Goal: Navigation & Orientation: Find specific page/section

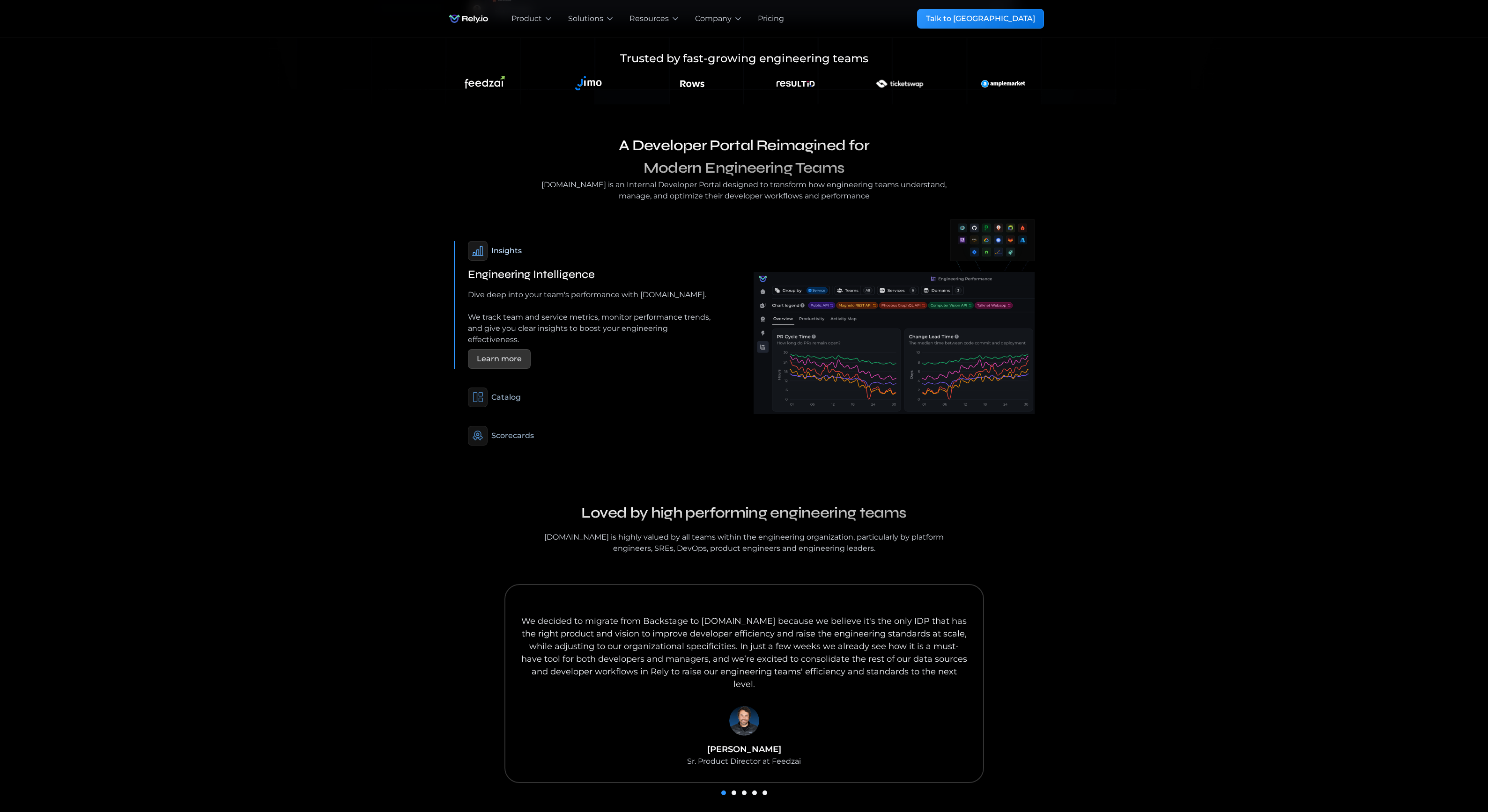
scroll to position [572, 0]
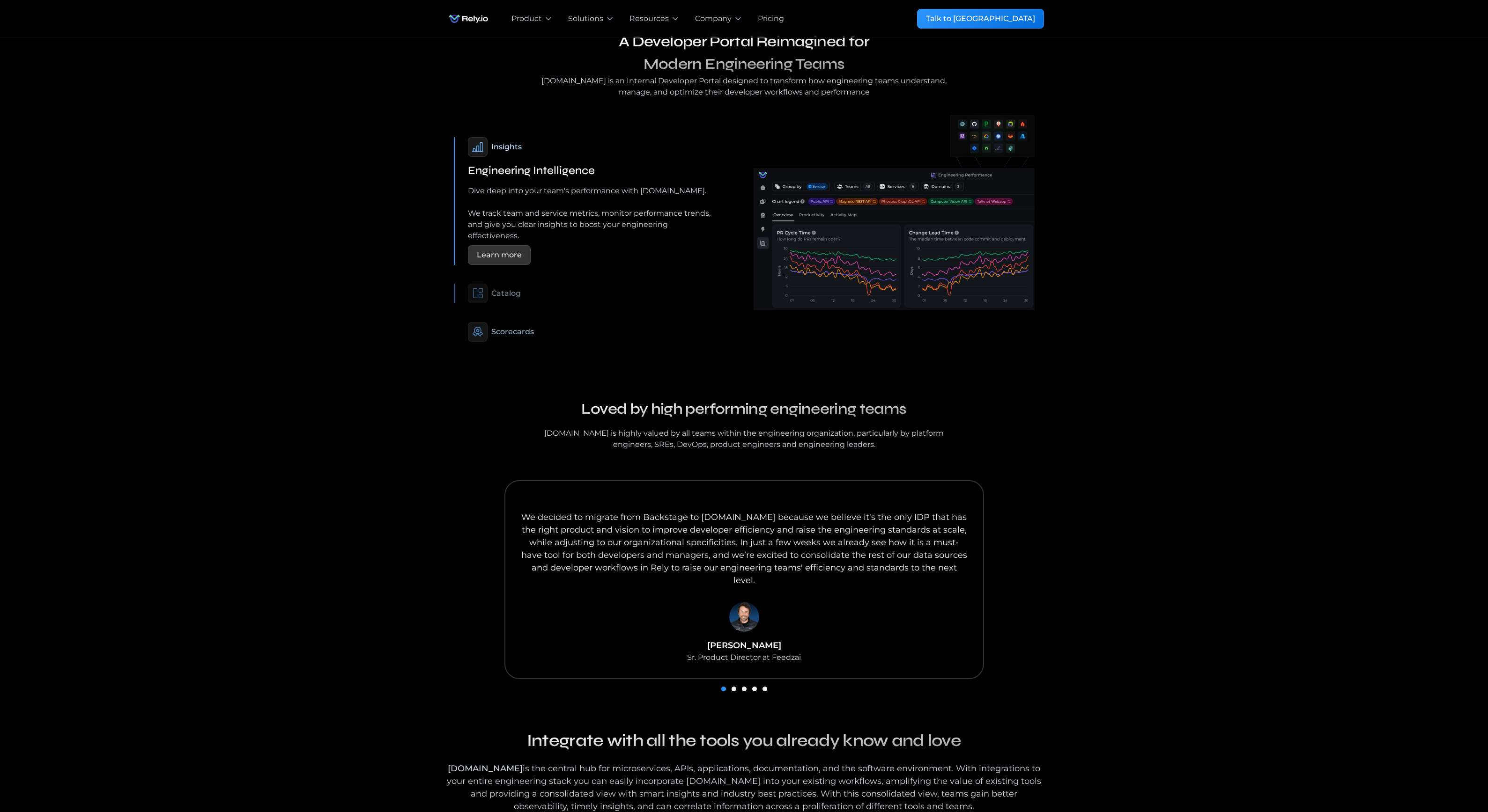
click at [513, 288] on div "Catalog" at bounding box center [506, 294] width 30 height 11
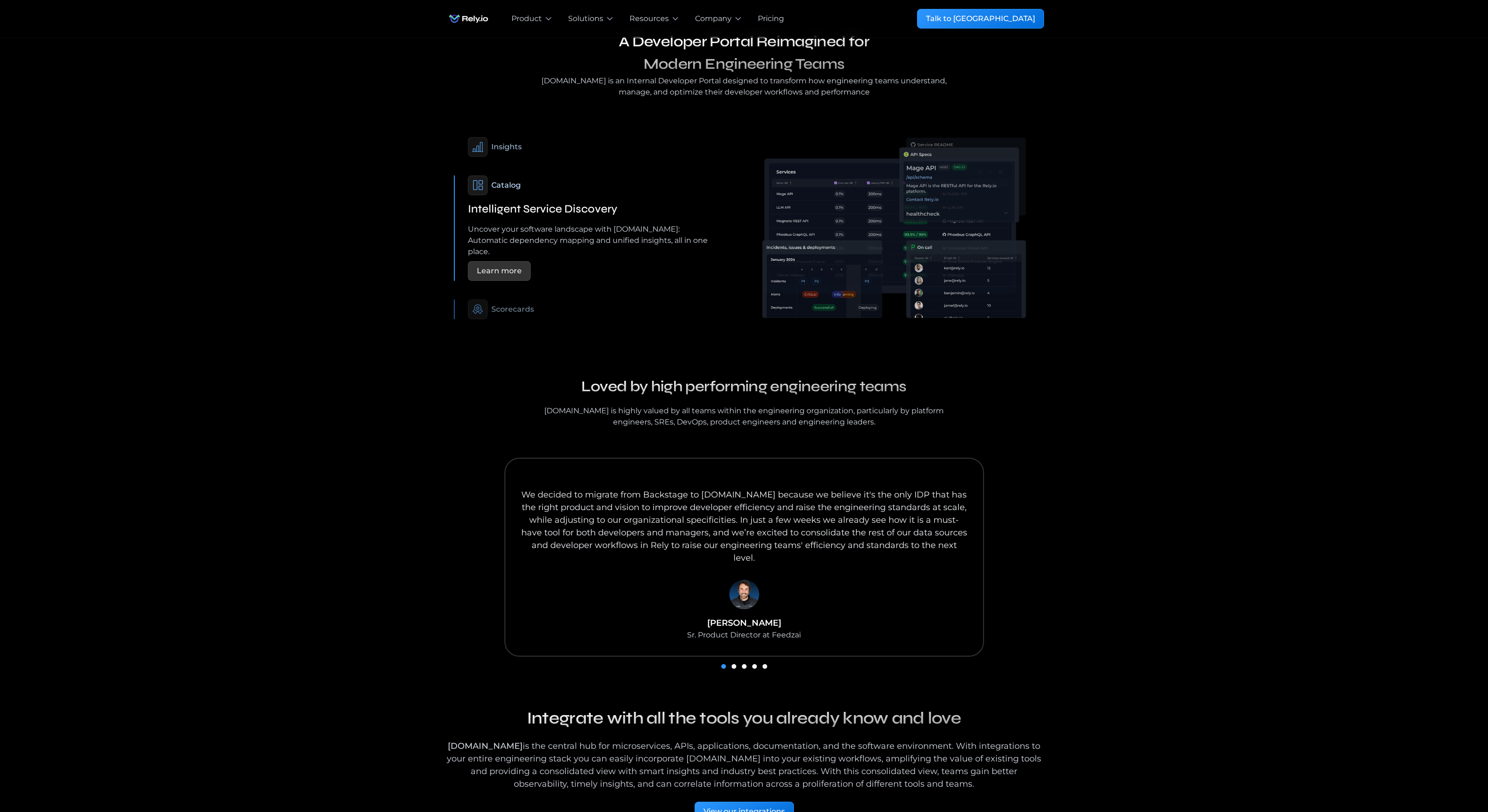
click at [512, 304] on div "Scorecards" at bounding box center [512, 309] width 42 height 11
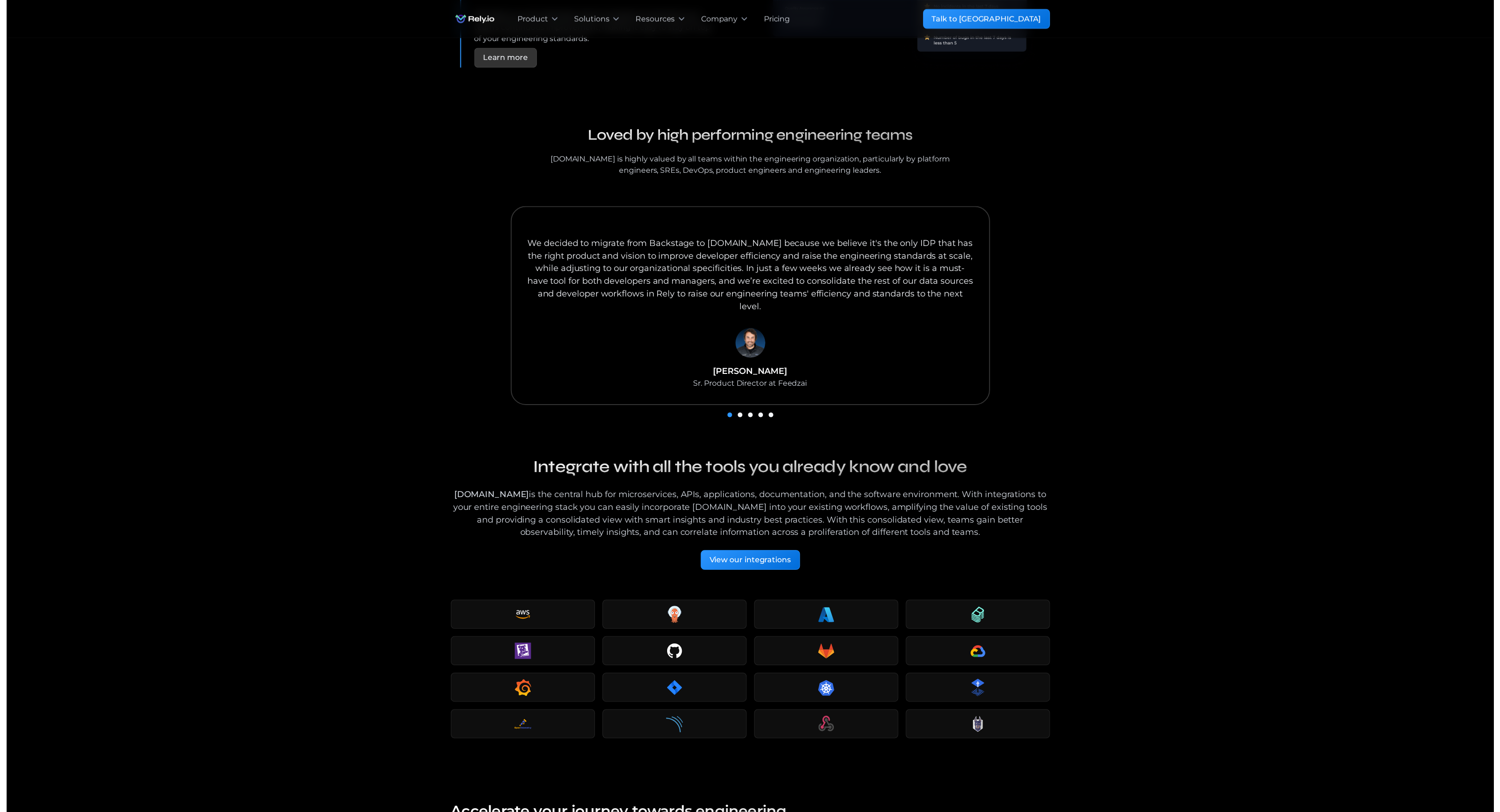
scroll to position [0, 0]
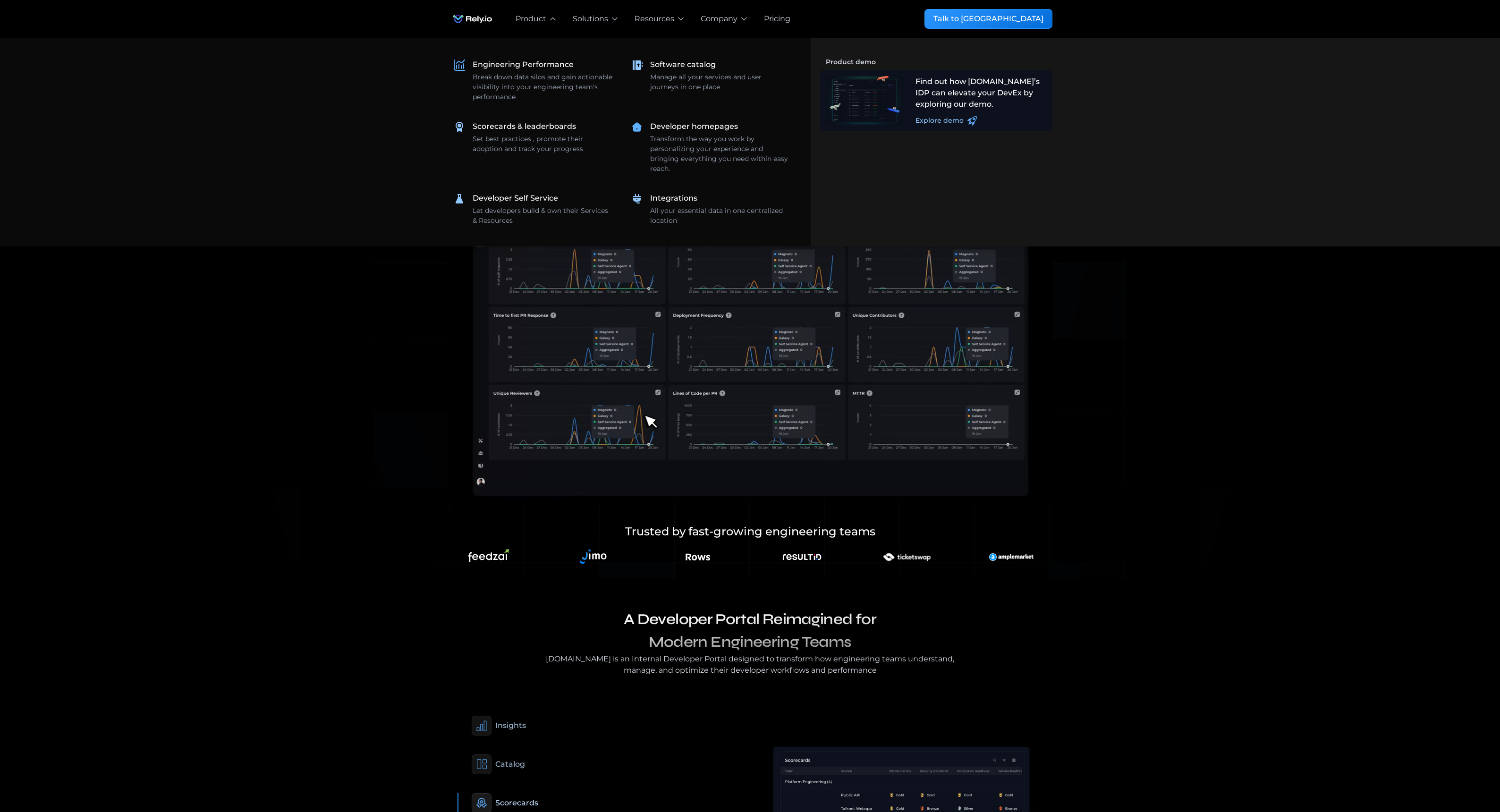
click at [899, 105] on div at bounding box center [865, 100] width 79 height 49
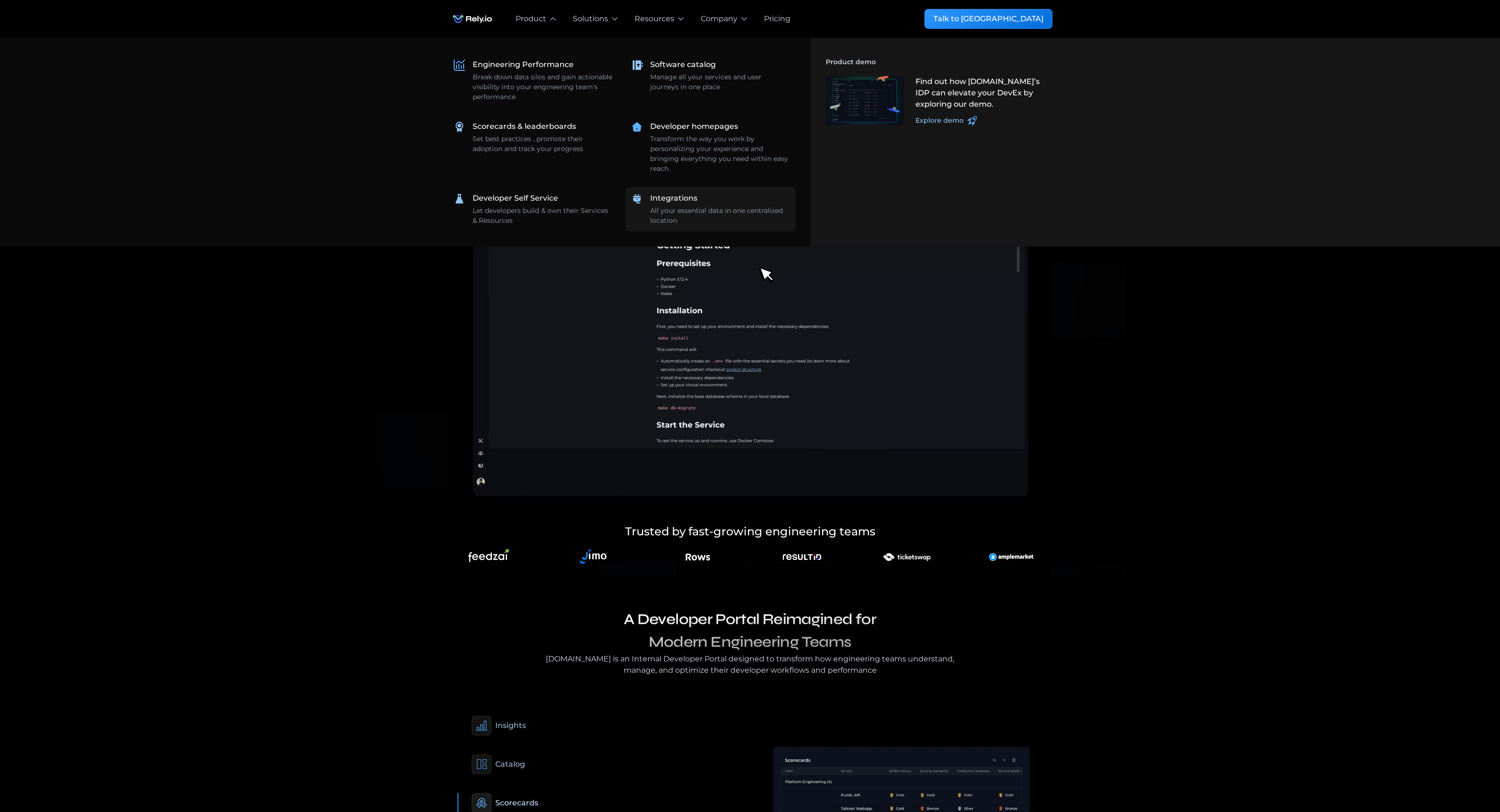
click at [670, 202] on div "Integrations" at bounding box center [674, 198] width 48 height 12
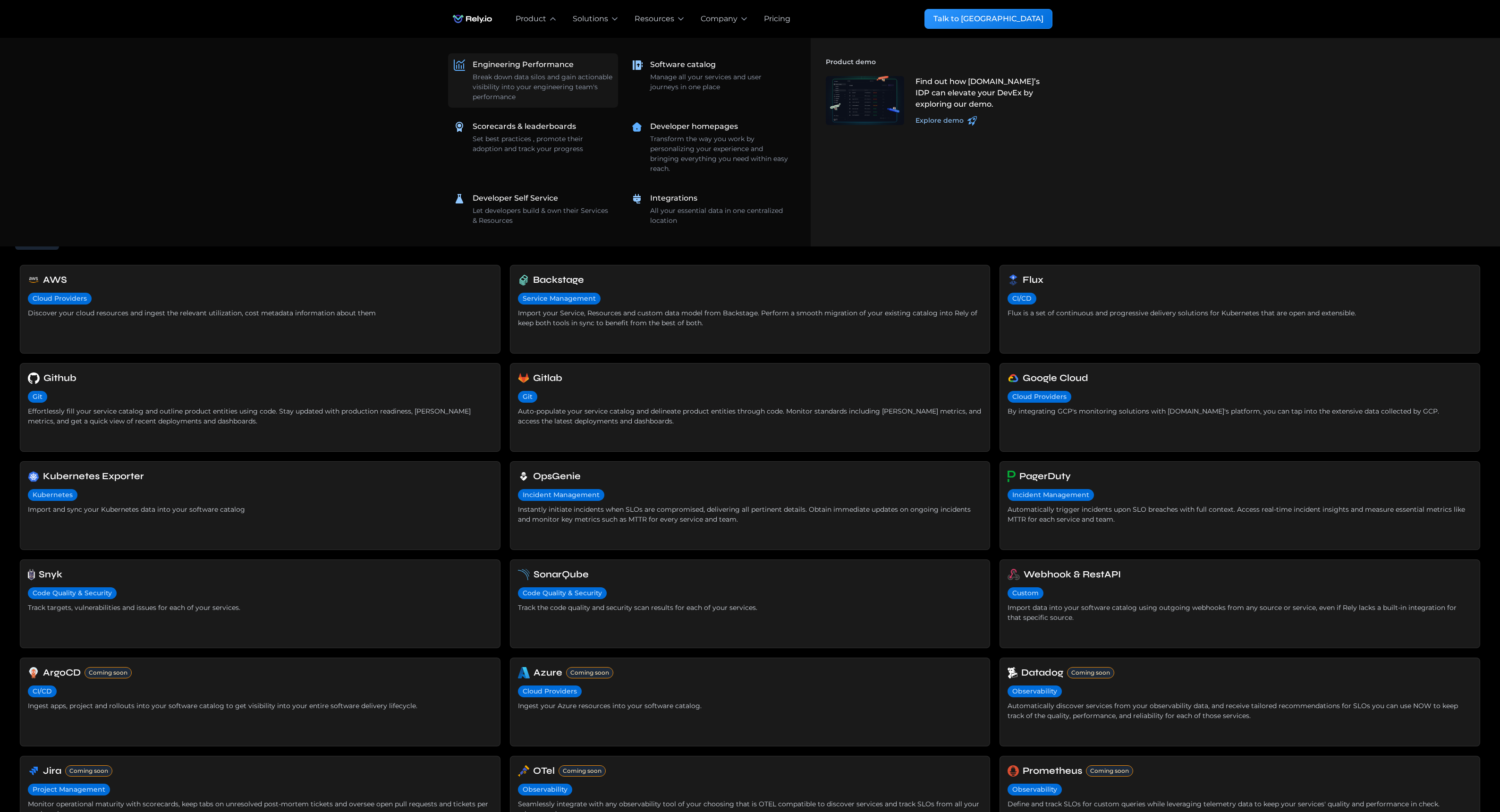
click at [502, 64] on div "Engineering Performance" at bounding box center [523, 64] width 101 height 12
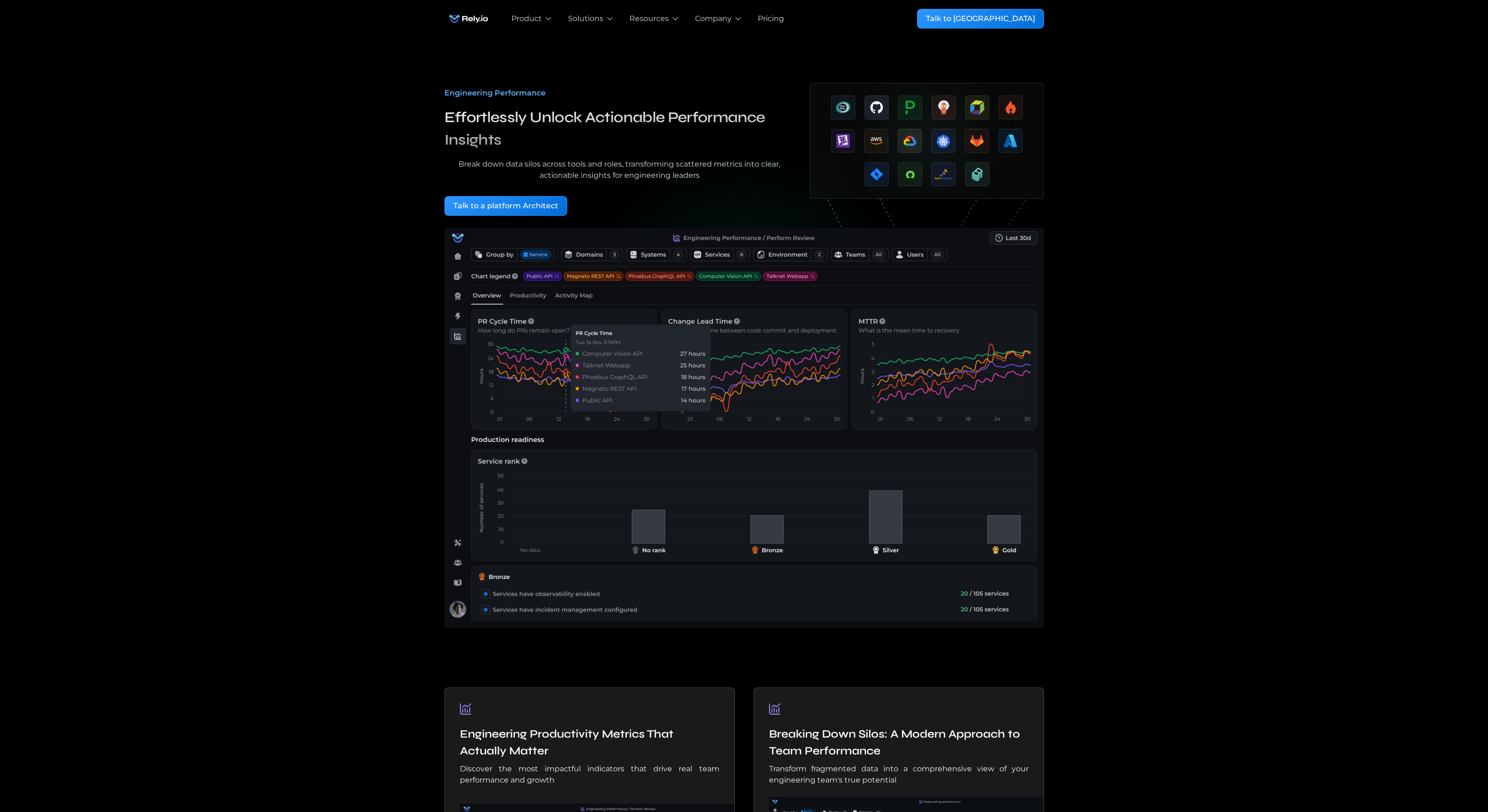
click at [1120, 356] on div "Engineering Performance Effortlessly Unlock Actionable Performance Insights Bre…" at bounding box center [744, 340] width 1458 height 605
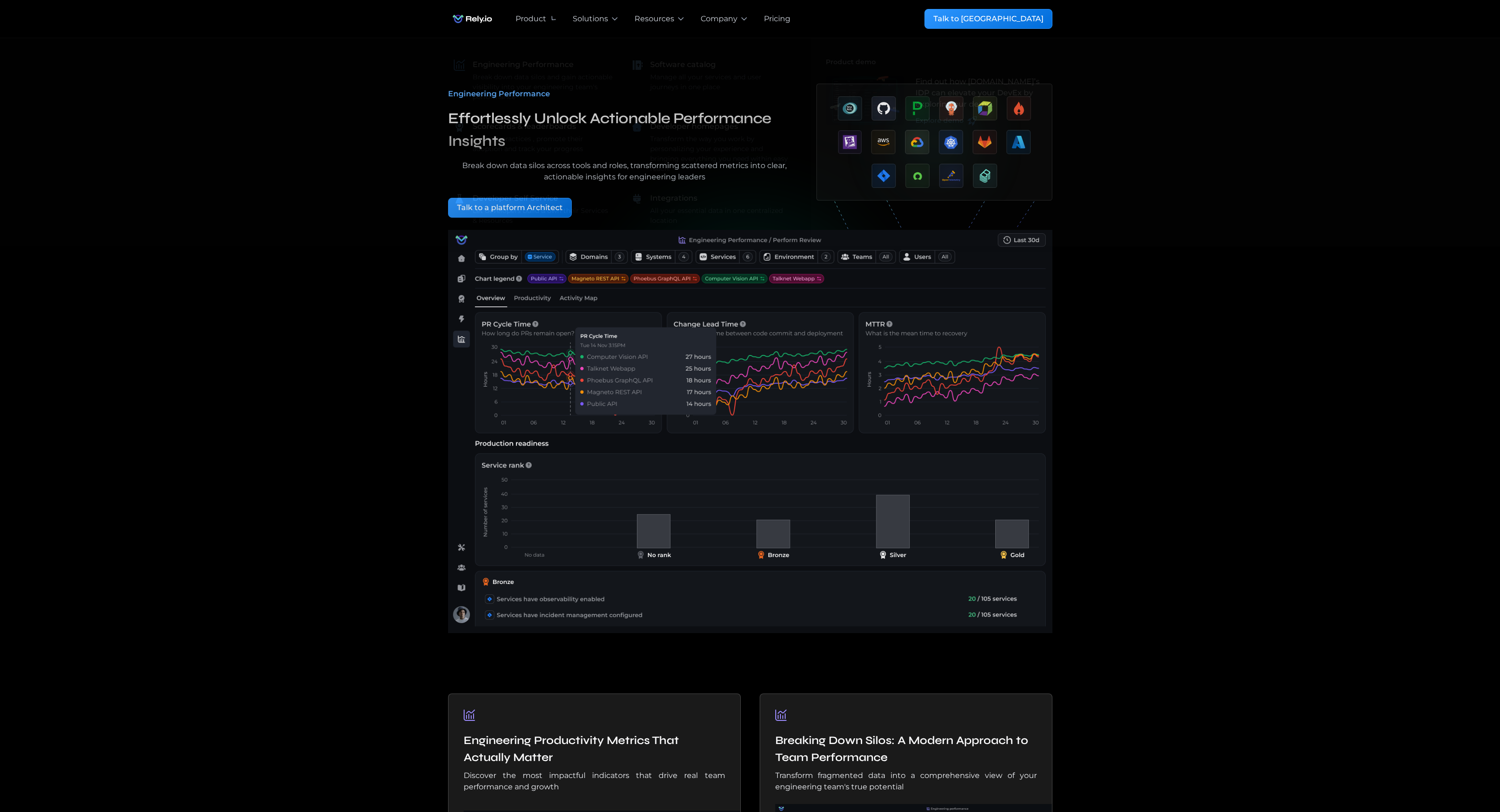
click at [477, 18] on img "home" at bounding box center [473, 19] width 49 height 19
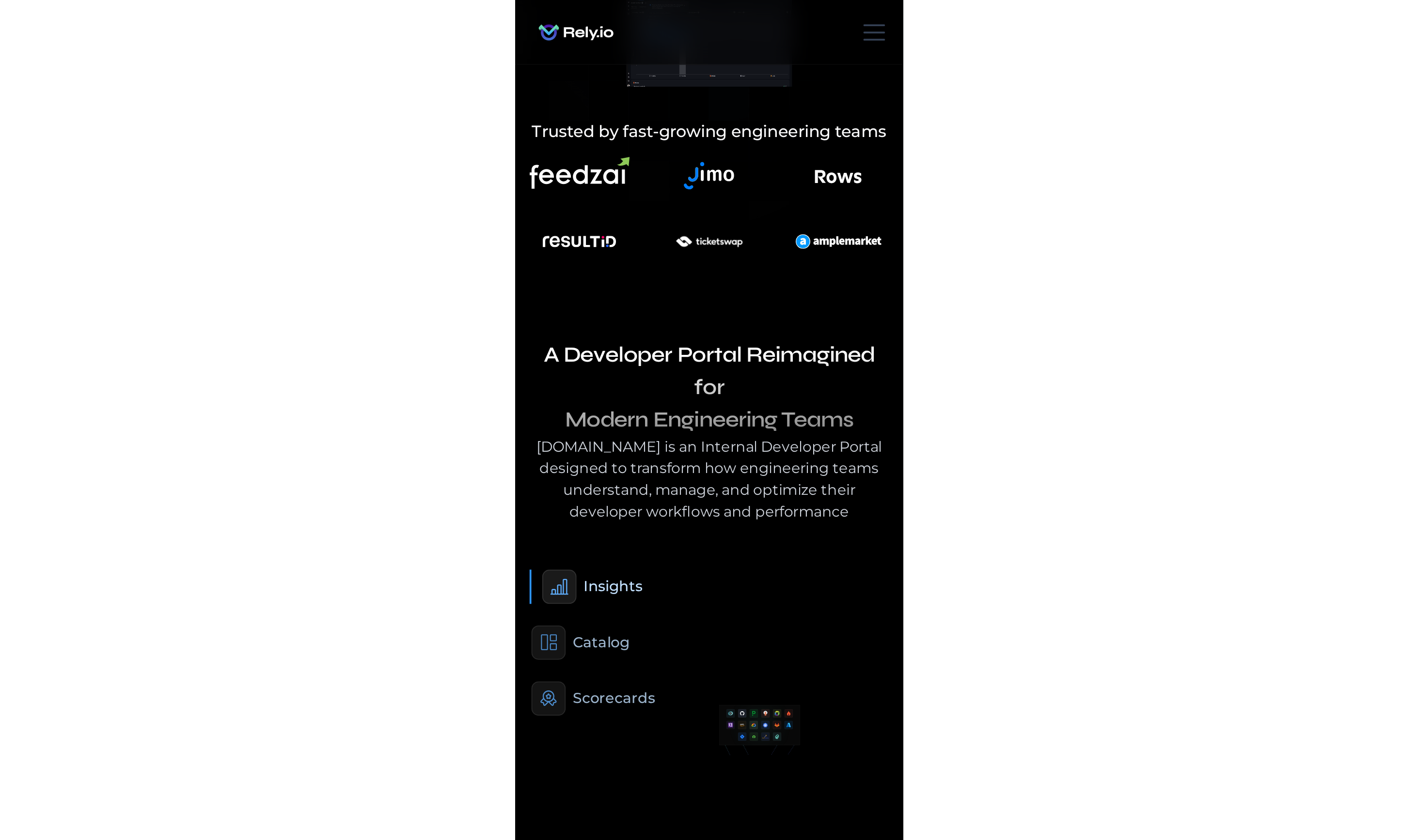
scroll to position [260, 0]
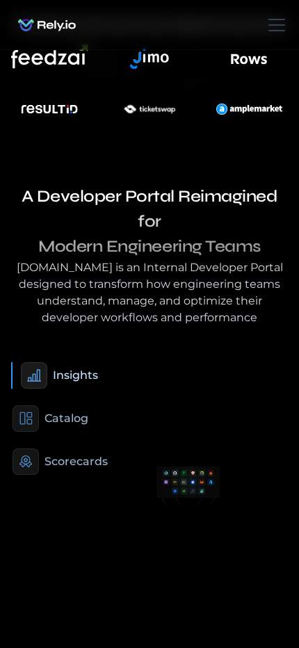
click at [119, 405] on div "Catalog" at bounding box center [146, 418] width 267 height 26
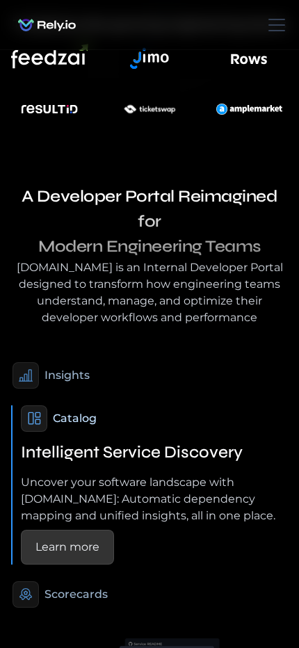
click at [130, 362] on div "Insights" at bounding box center [146, 375] width 267 height 26
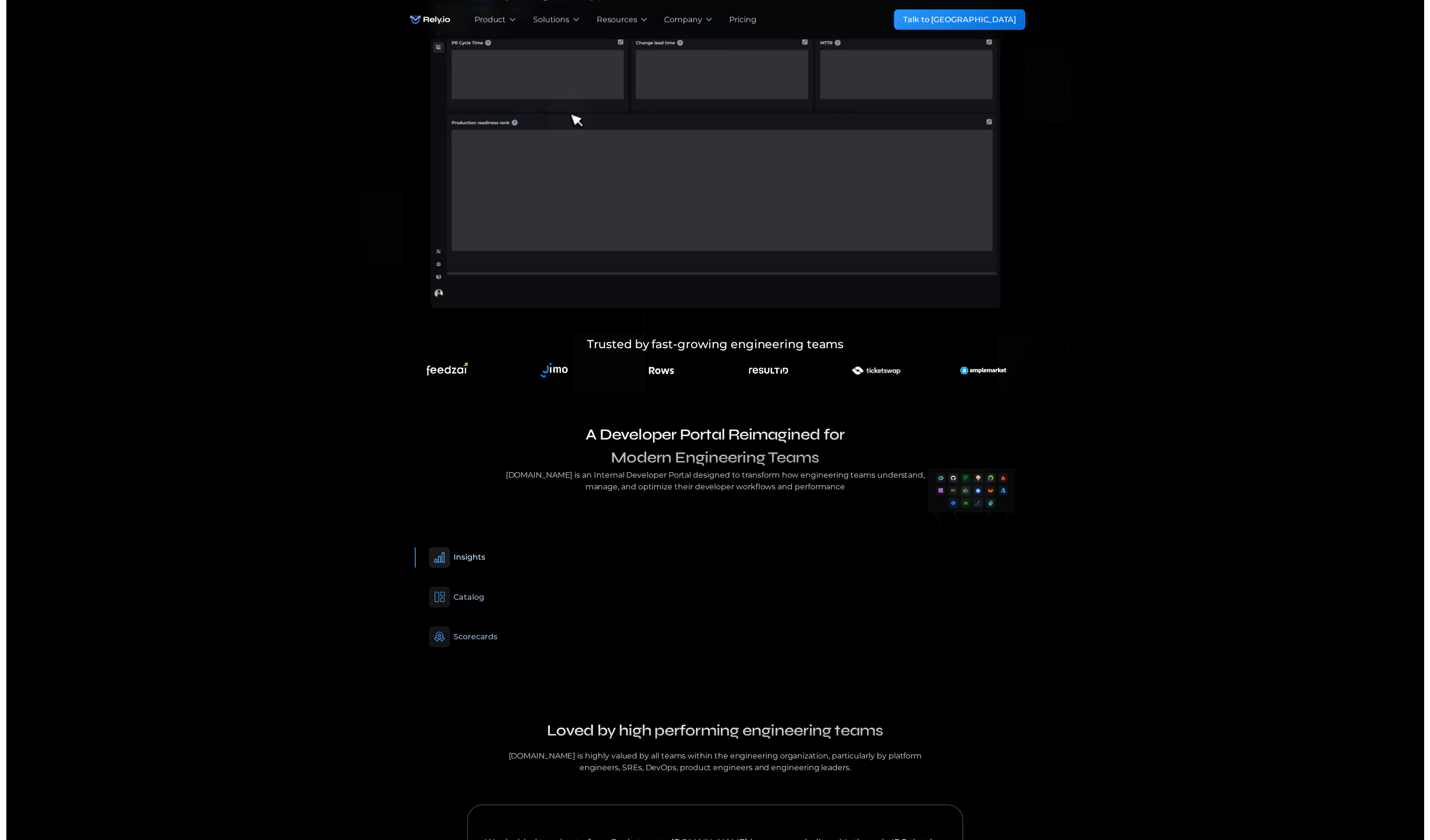
scroll to position [0, 0]
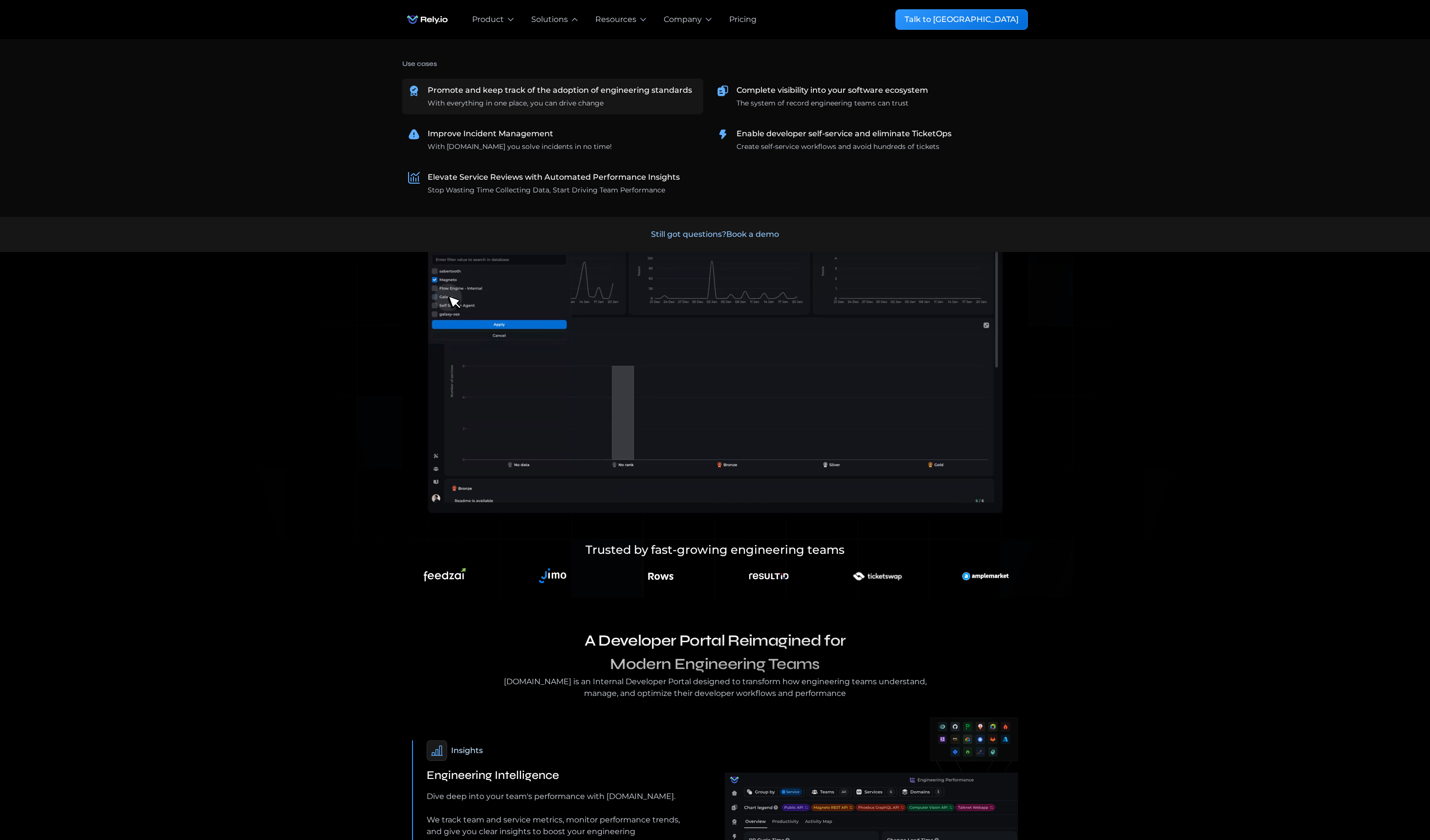
click at [526, 100] on div "With everything in one place, you can drive change" at bounding box center [515, 103] width 176 height 11
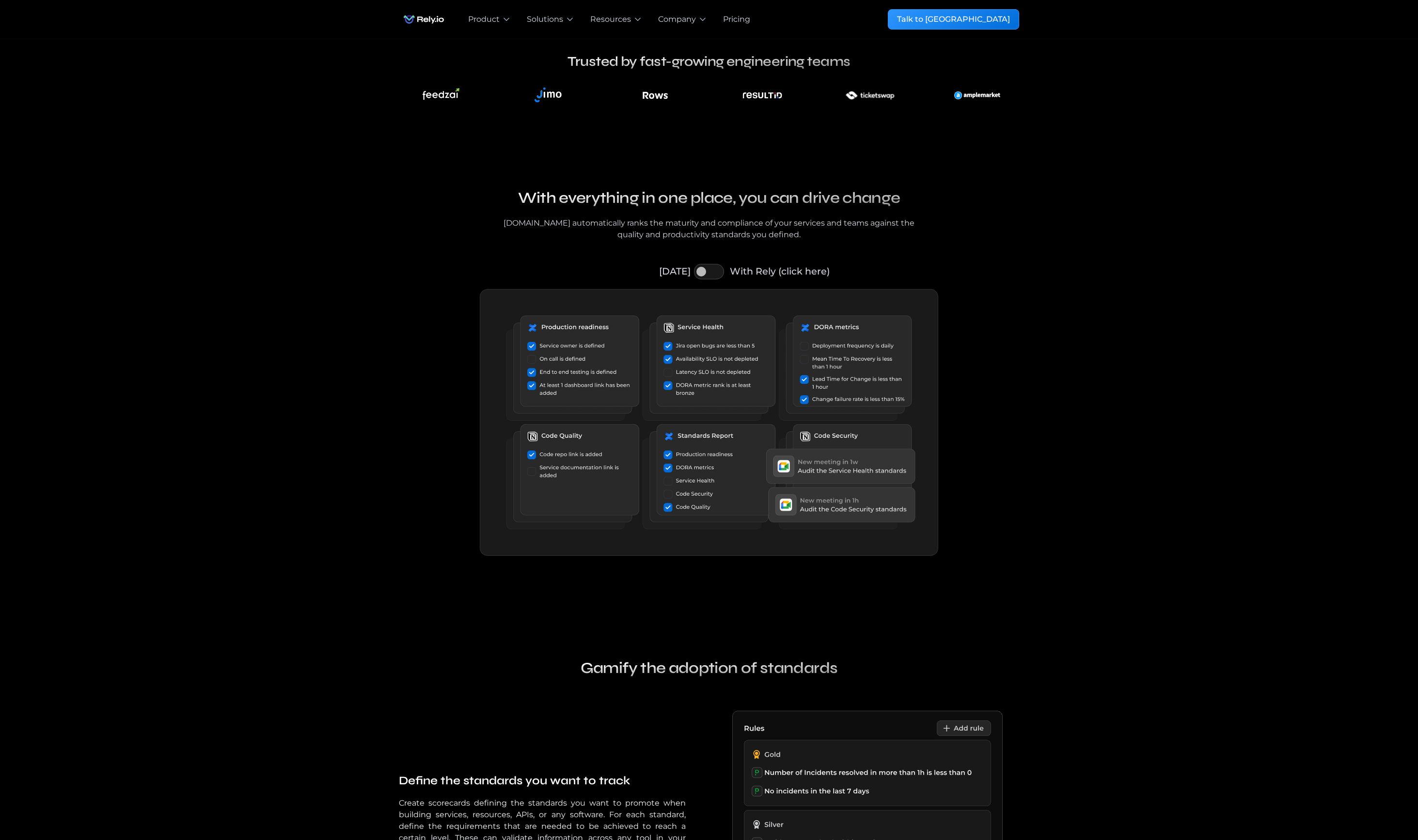
scroll to position [816, 0]
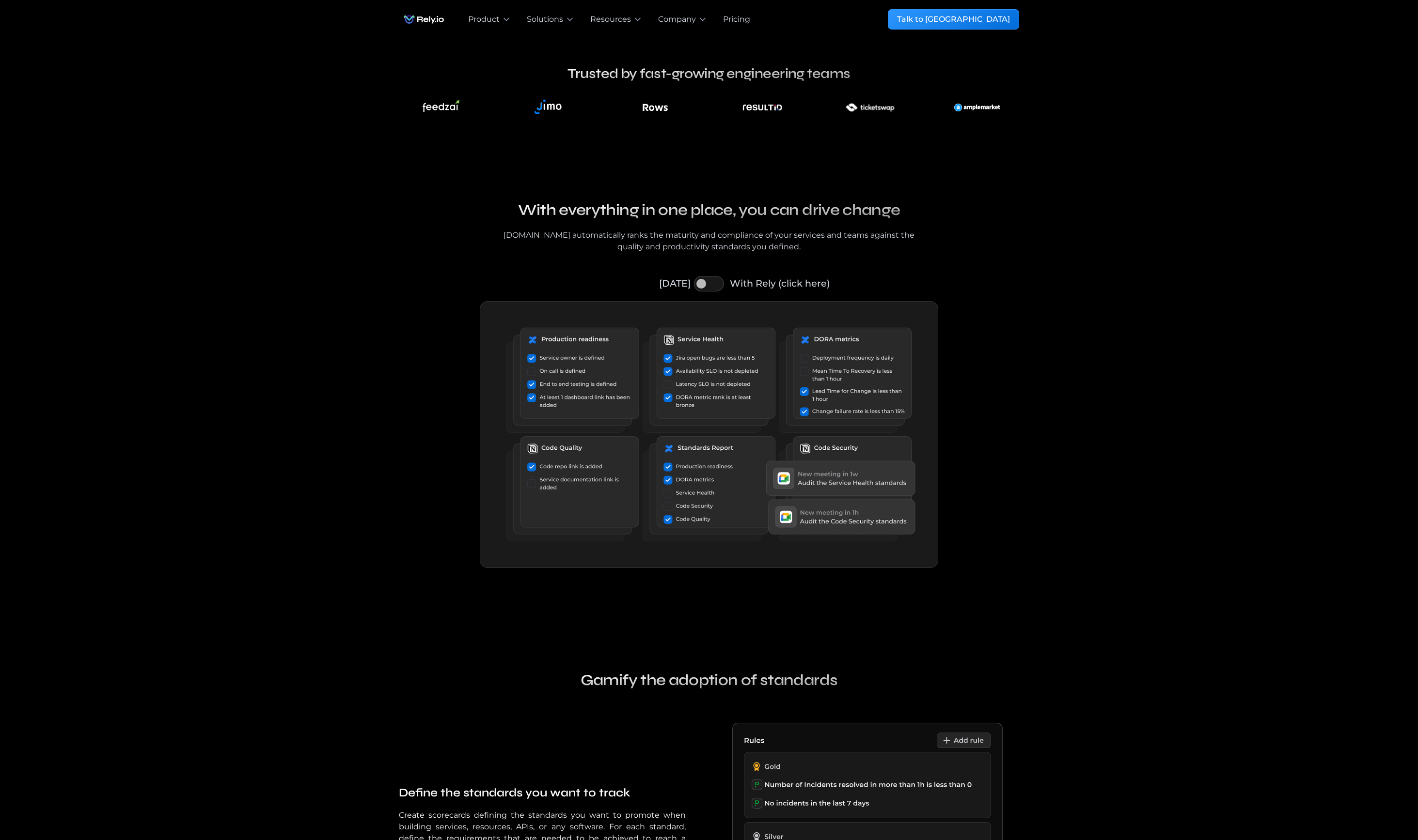
click at [993, 102] on img at bounding box center [976, 107] width 45 height 27
click at [978, 111] on img at bounding box center [976, 107] width 45 height 27
click at [860, 104] on img at bounding box center [870, 107] width 74 height 27
click at [774, 102] on img at bounding box center [762, 107] width 41 height 27
click at [548, 107] on img at bounding box center [548, 107] width 38 height 27
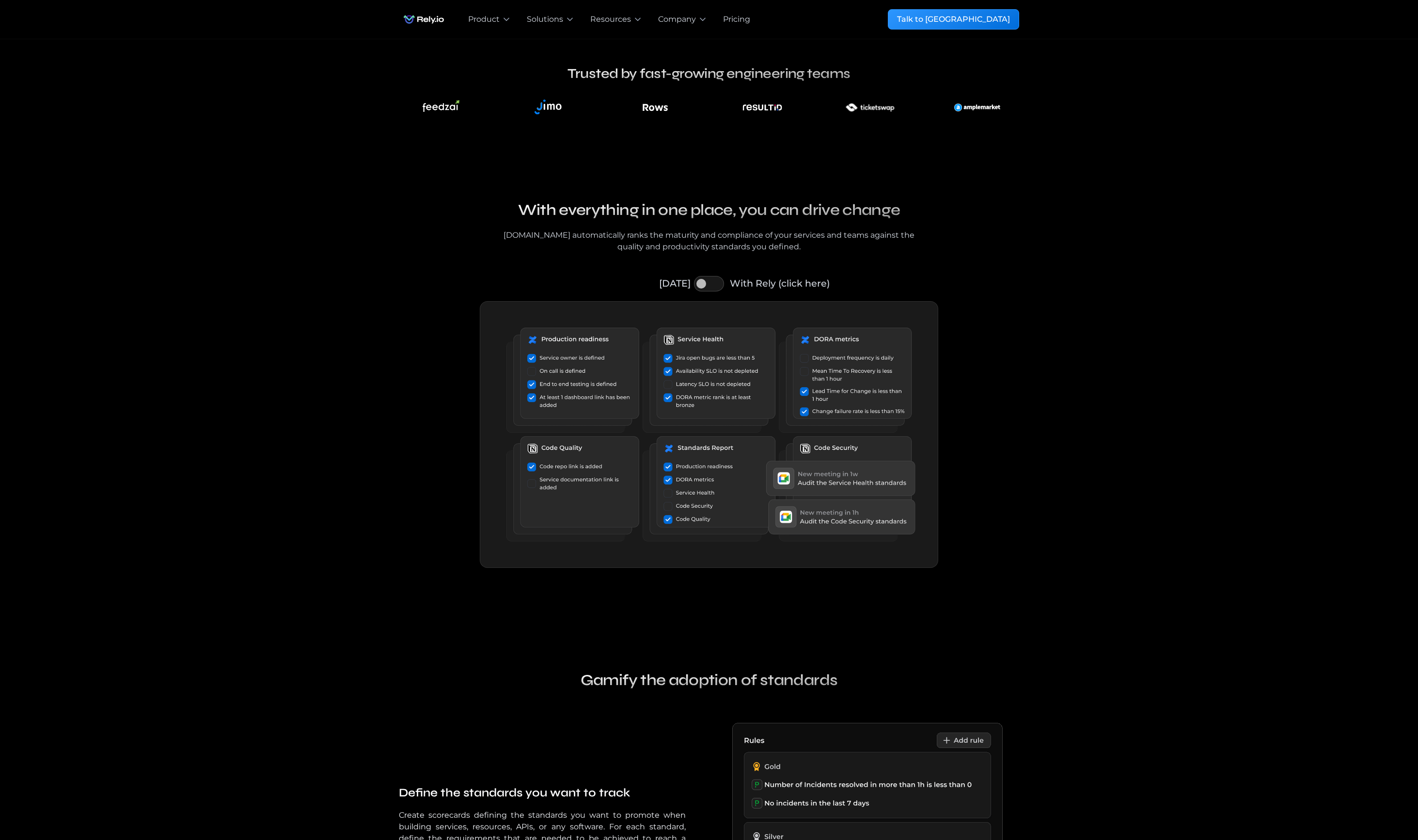
click at [1264, 155] on div "Our blog With everything in one place, you can drive change Rely.io automatical…" at bounding box center [709, 356] width 1418 height 470
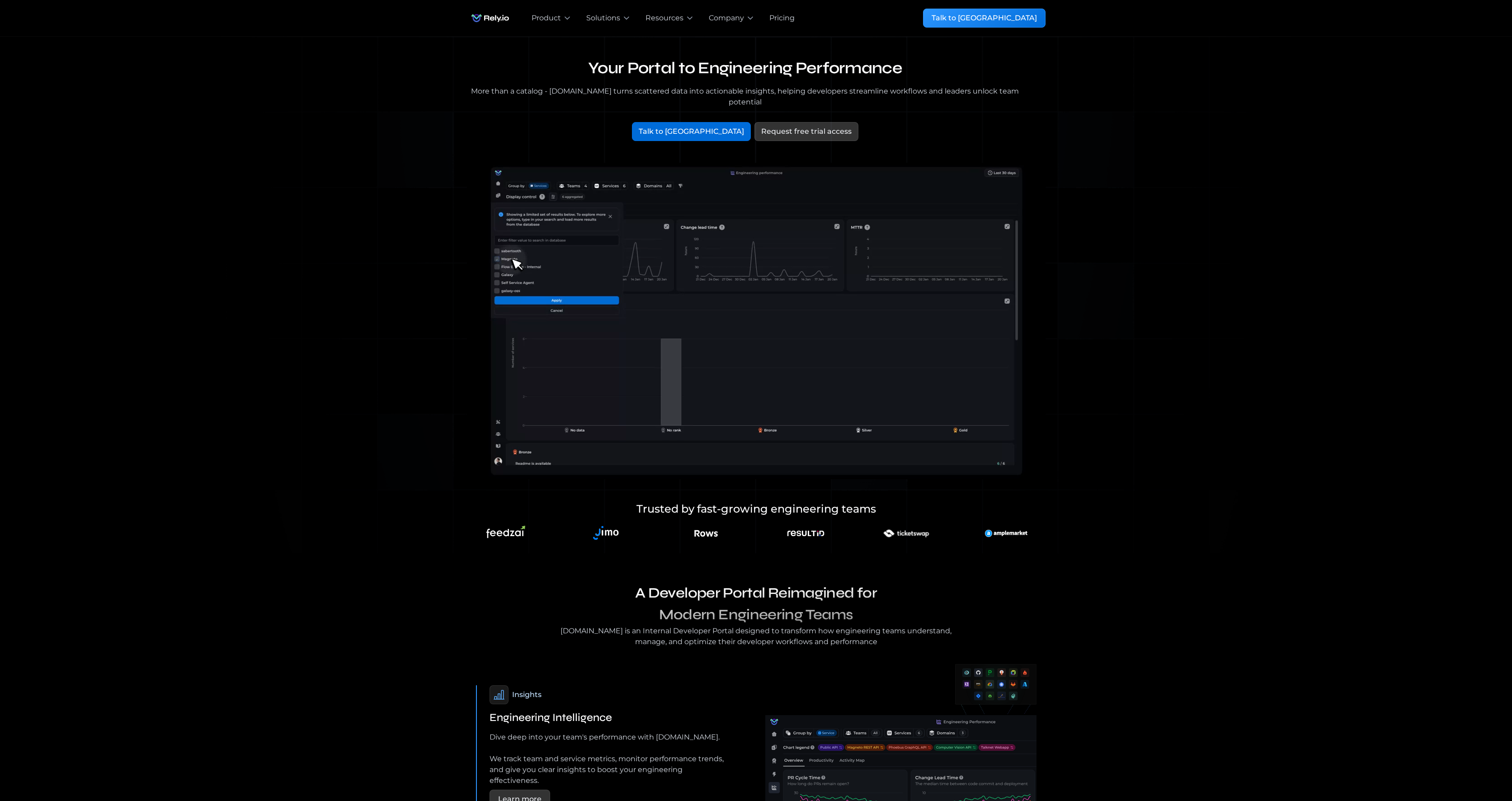
click at [776, 20] on div "Pricing" at bounding box center [782, 18] width 25 height 11
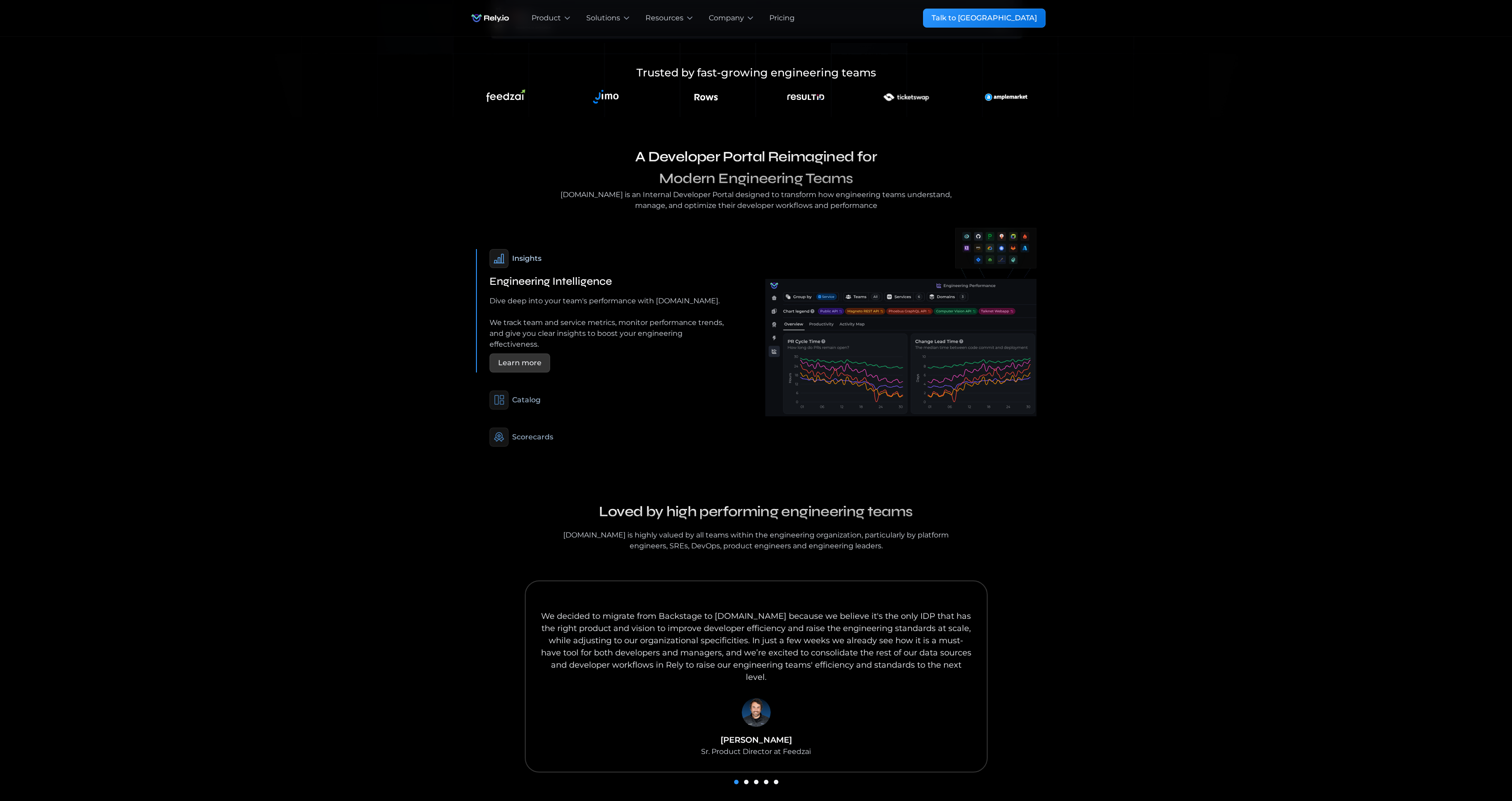
scroll to position [439, 0]
click at [525, 392] on div "Catalog" at bounding box center [527, 397] width 29 height 11
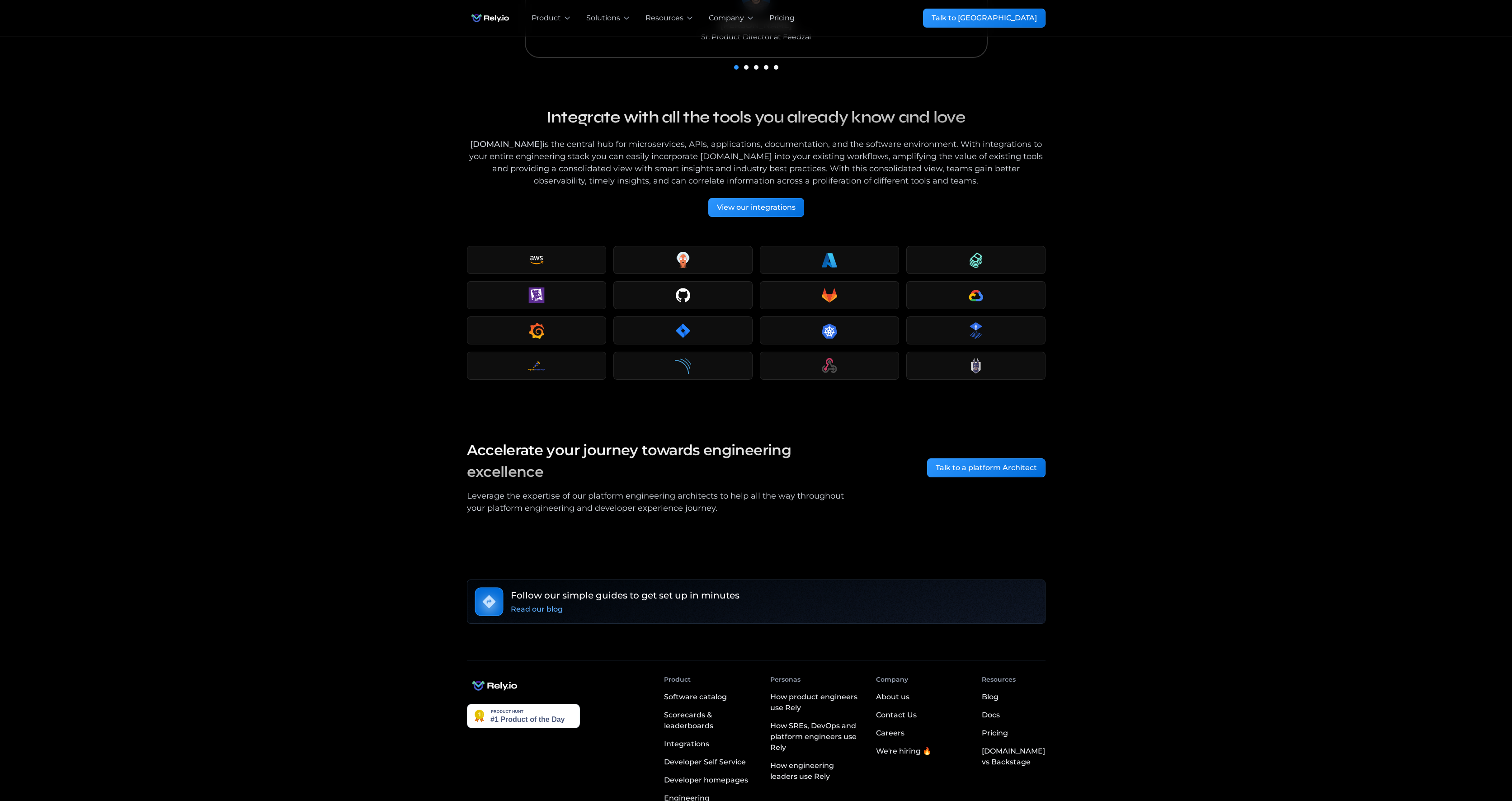
scroll to position [1122, 0]
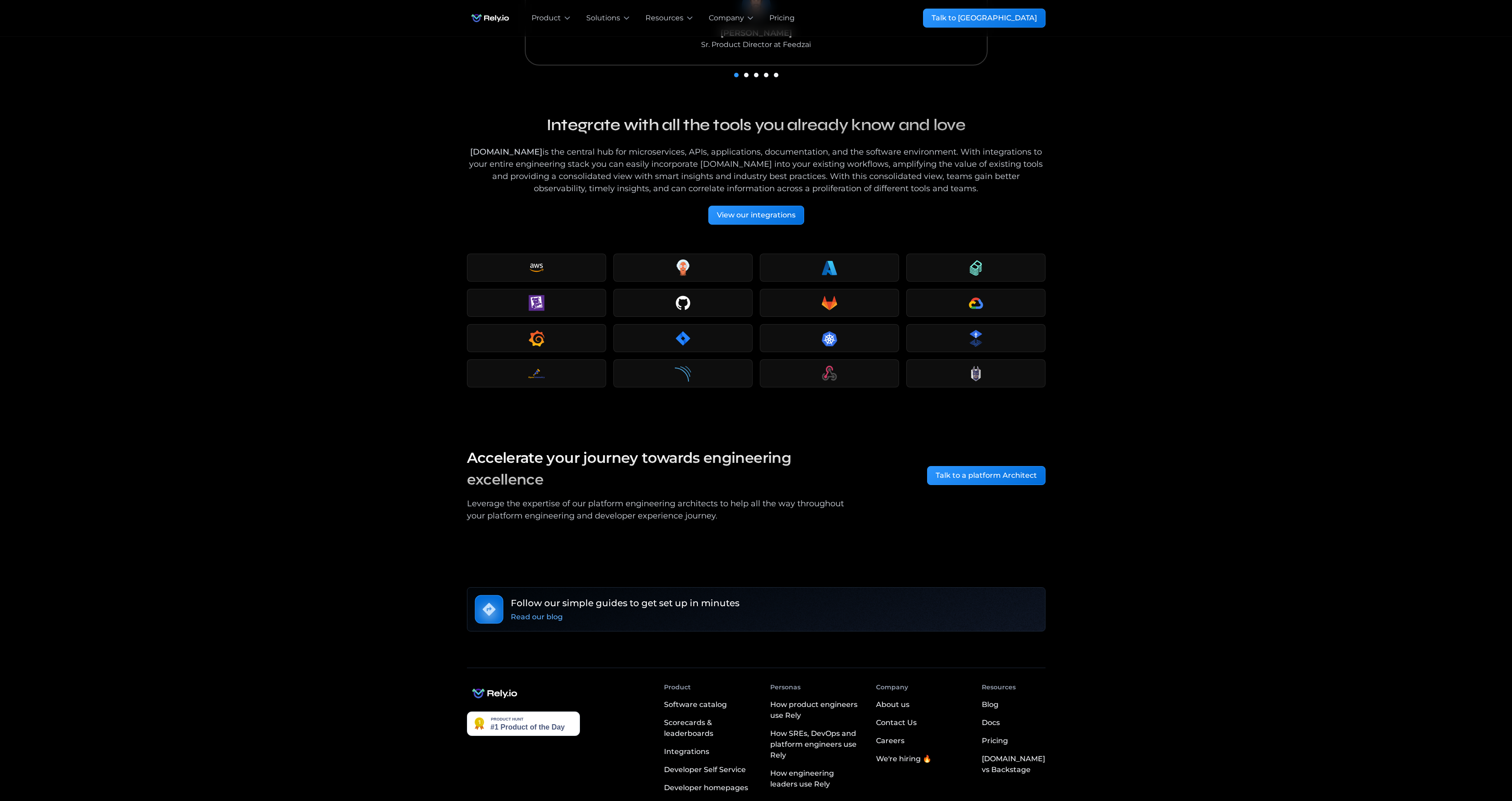
click at [500, 712] on img at bounding box center [523, 724] width 113 height 25
